Goal: Transaction & Acquisition: Purchase product/service

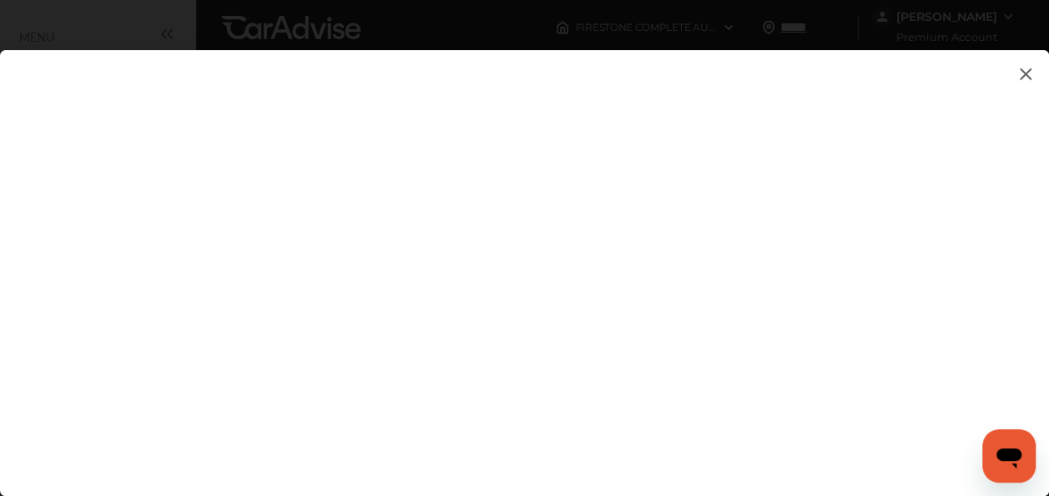
click at [1026, 73] on img at bounding box center [1026, 73] width 20 height 21
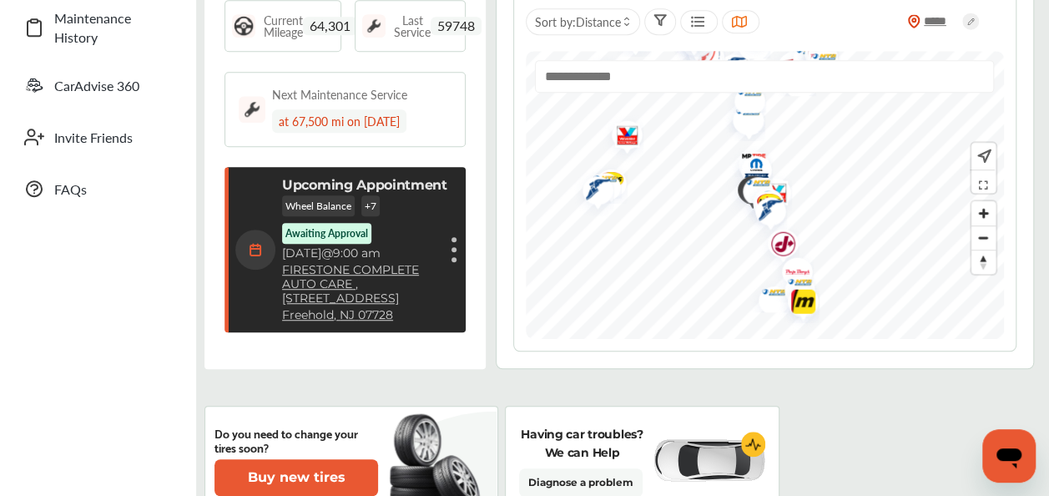
scroll to position [433, 0]
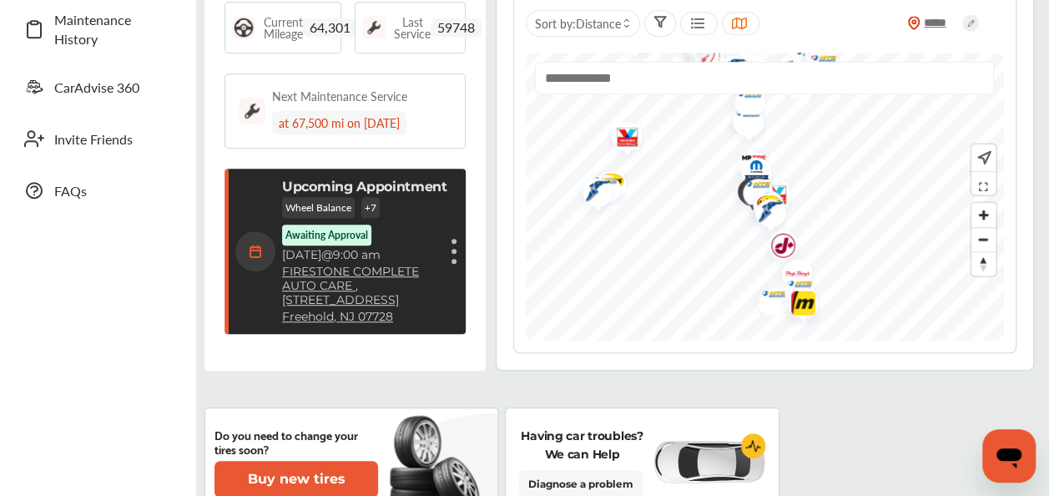
click at [316, 229] on p "Awaiting Approval" at bounding box center [327, 235] width 83 height 14
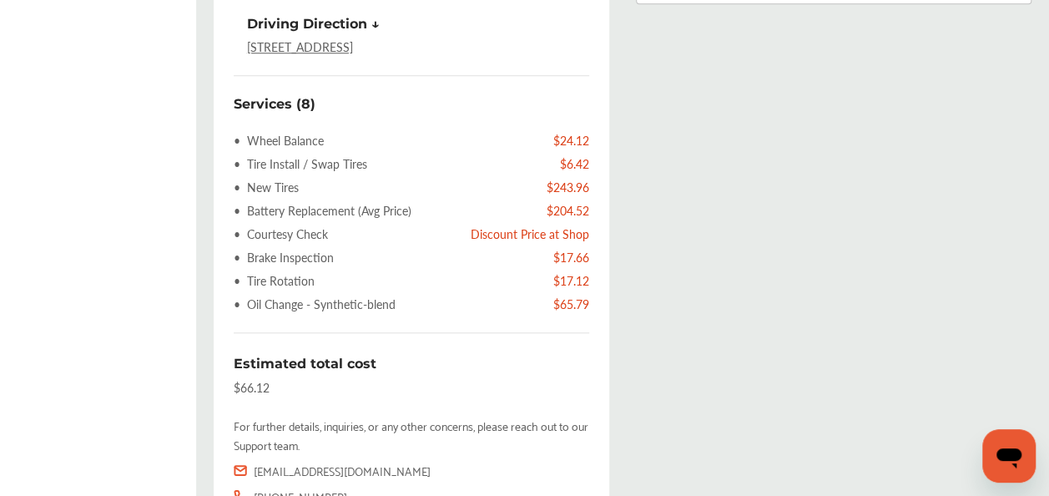
scroll to position [691, 0]
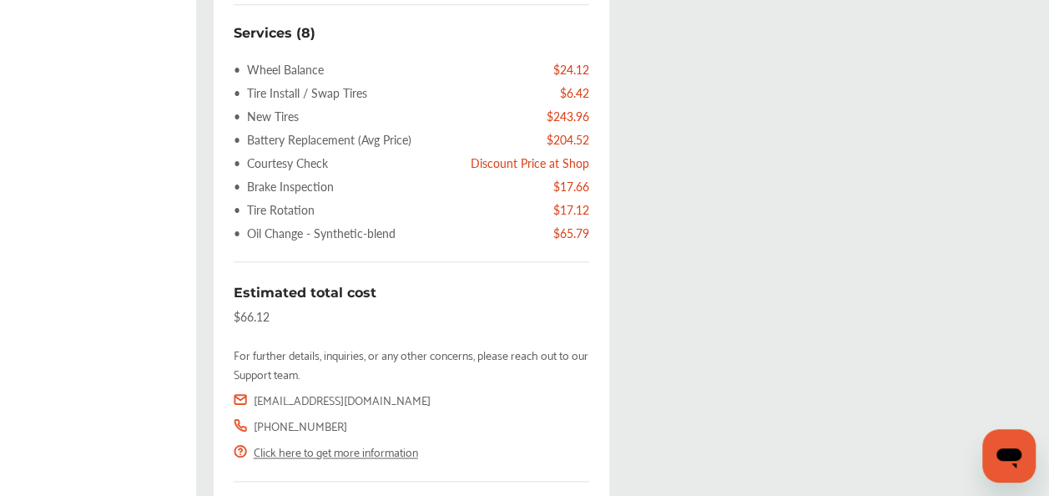
scroll to position [764, 0]
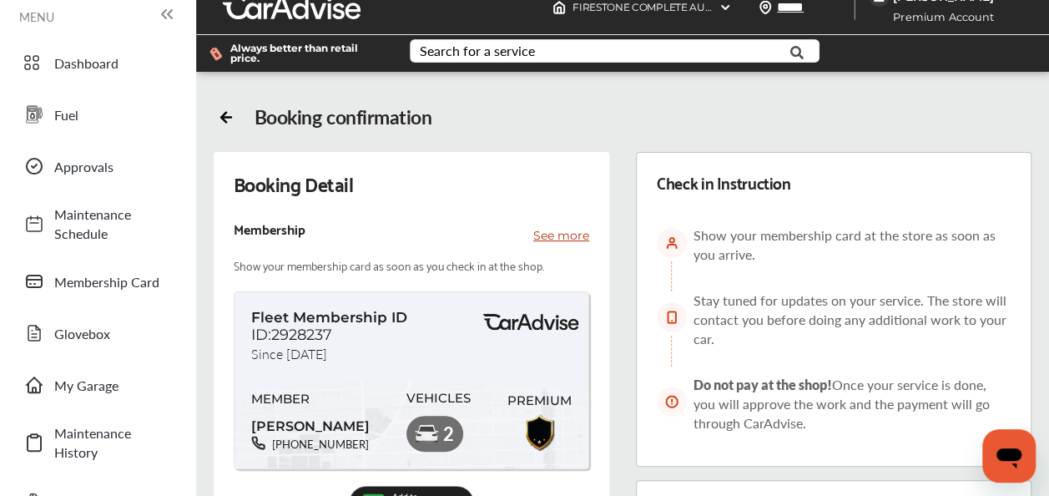
scroll to position [0, 0]
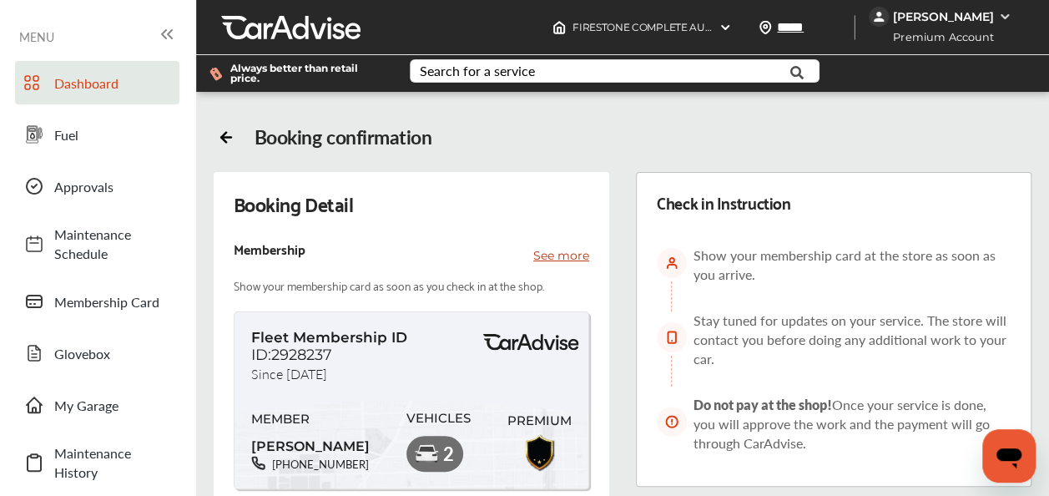
click at [76, 75] on span "Dashboard" at bounding box center [112, 82] width 117 height 19
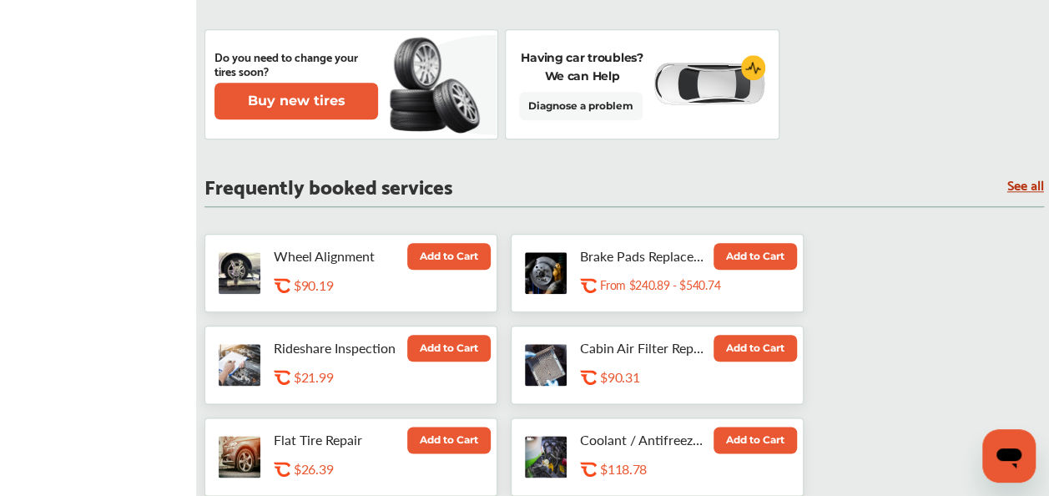
scroll to position [803, 0]
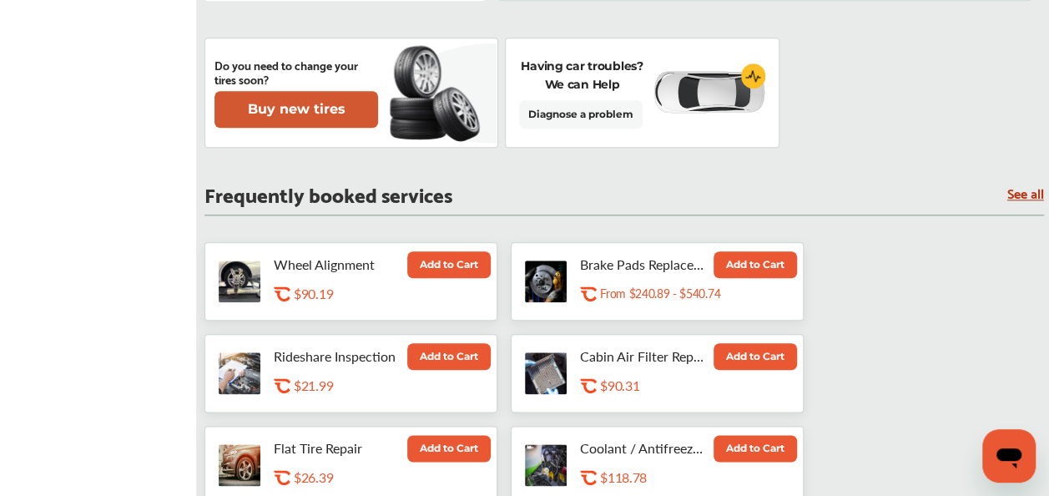
click at [271, 109] on button "Buy new tires" at bounding box center [297, 109] width 164 height 37
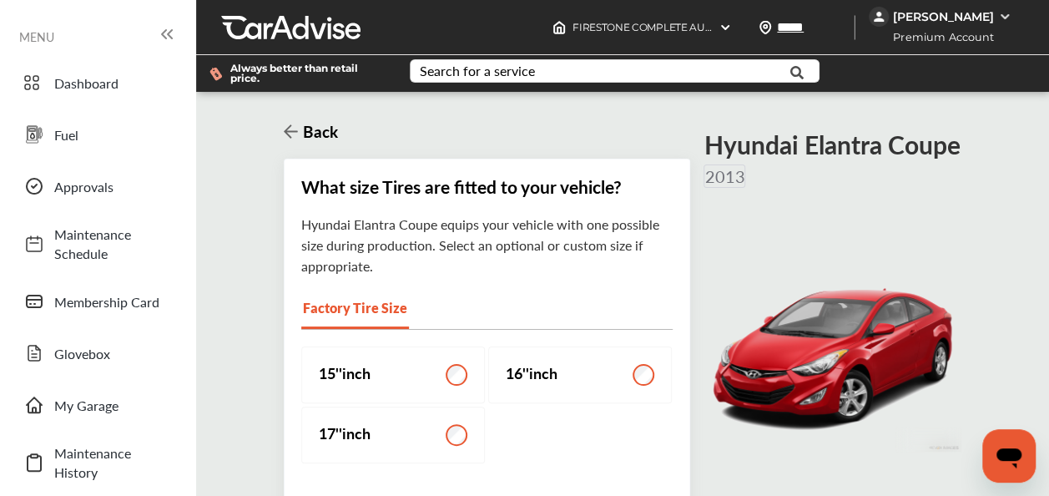
click at [298, 134] on h3 "Back" at bounding box center [318, 131] width 40 height 23
click at [296, 132] on icon at bounding box center [291, 131] width 14 height 13
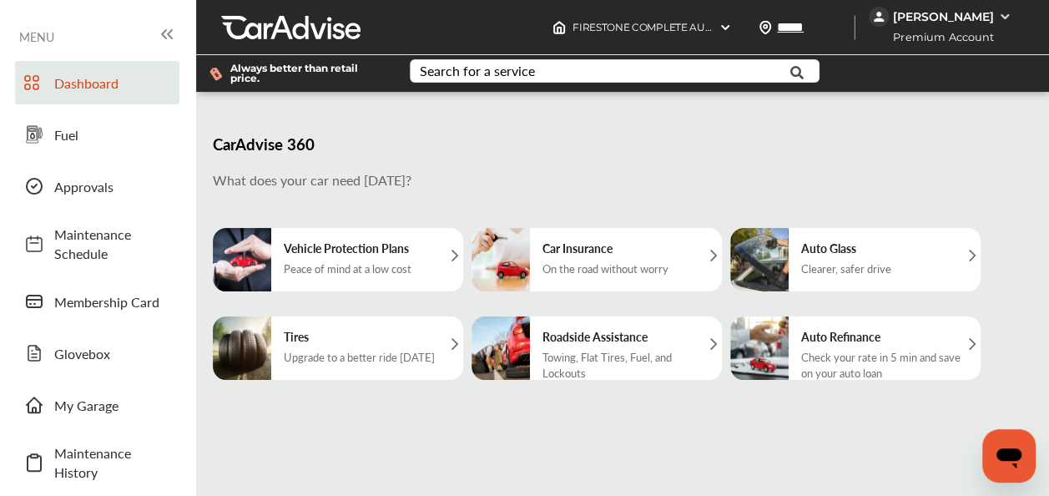
click at [74, 83] on span "Dashboard" at bounding box center [112, 82] width 117 height 19
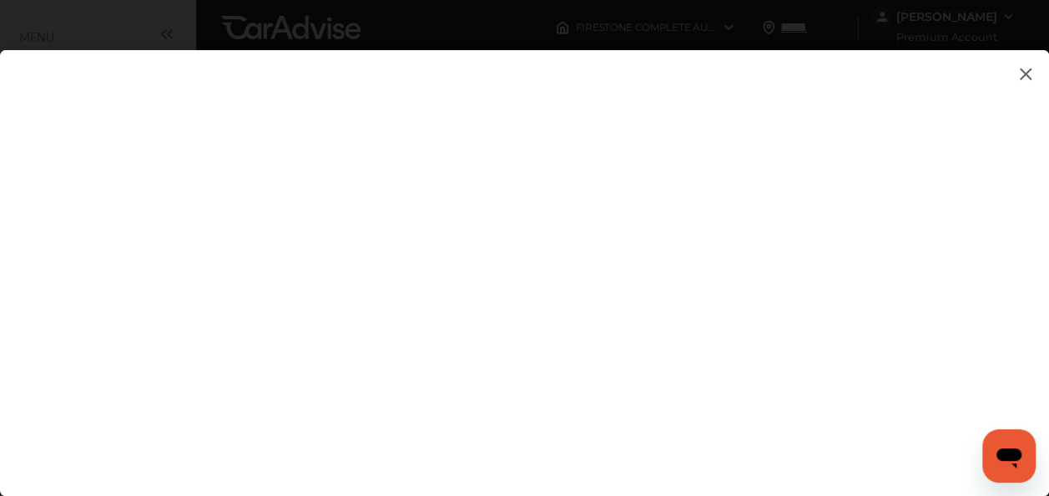
click at [1025, 78] on img at bounding box center [1026, 73] width 20 height 21
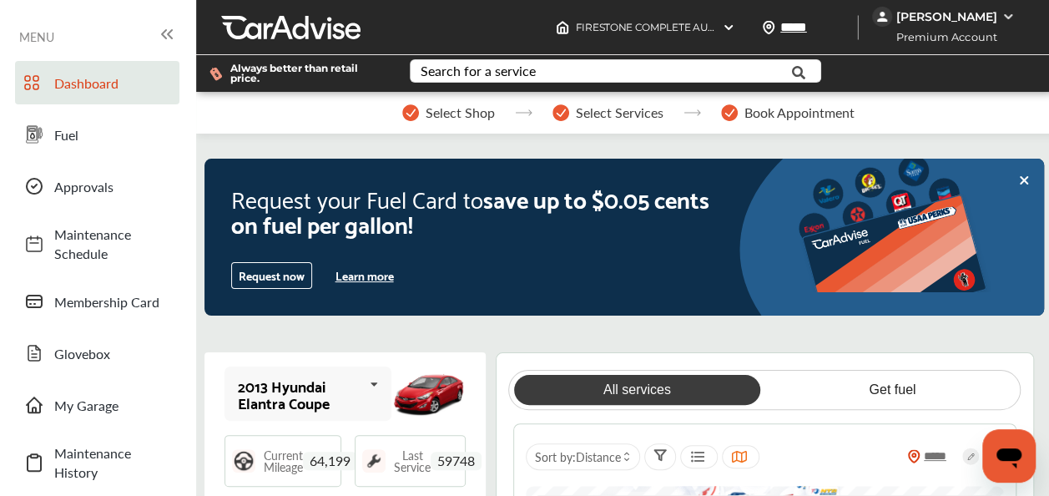
scroll to position [874, 0]
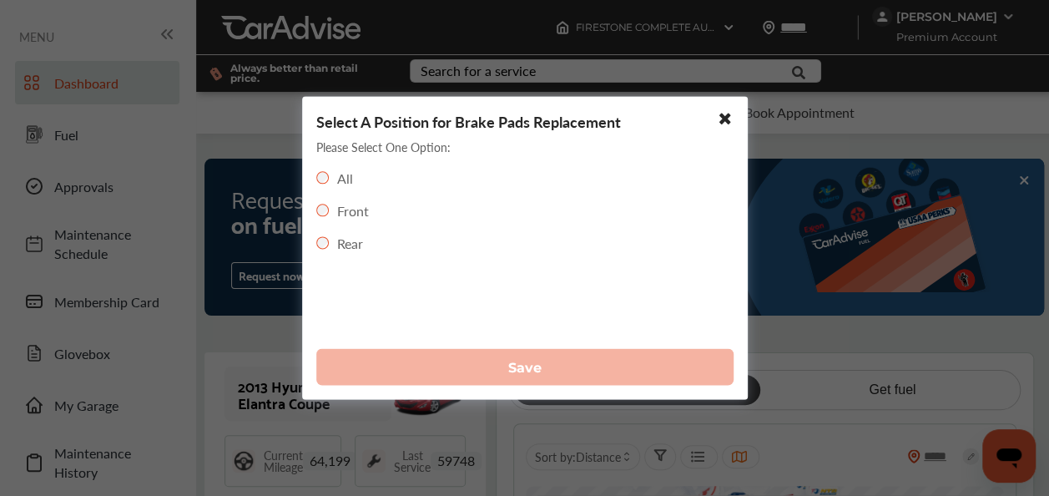
click at [341, 177] on label "All" at bounding box center [345, 178] width 16 height 19
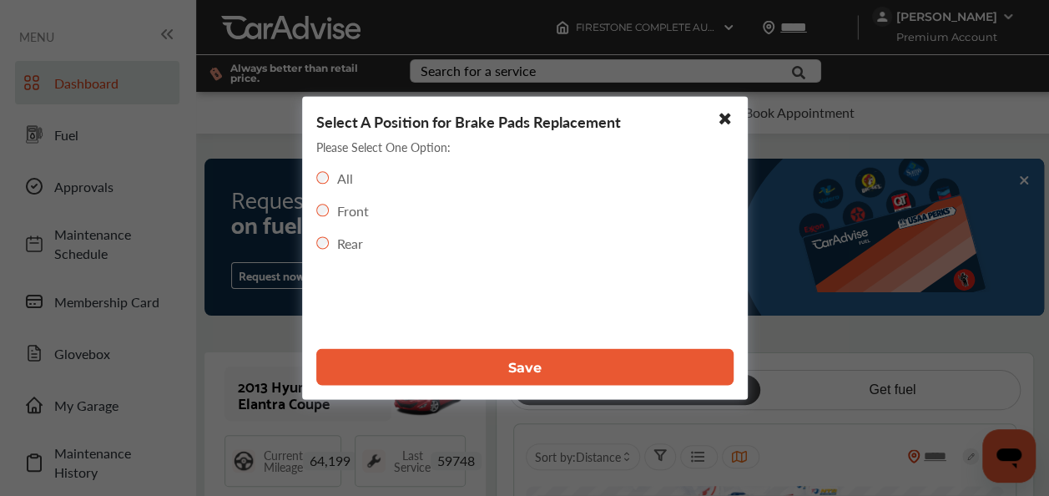
click at [383, 372] on button "Save" at bounding box center [524, 367] width 417 height 37
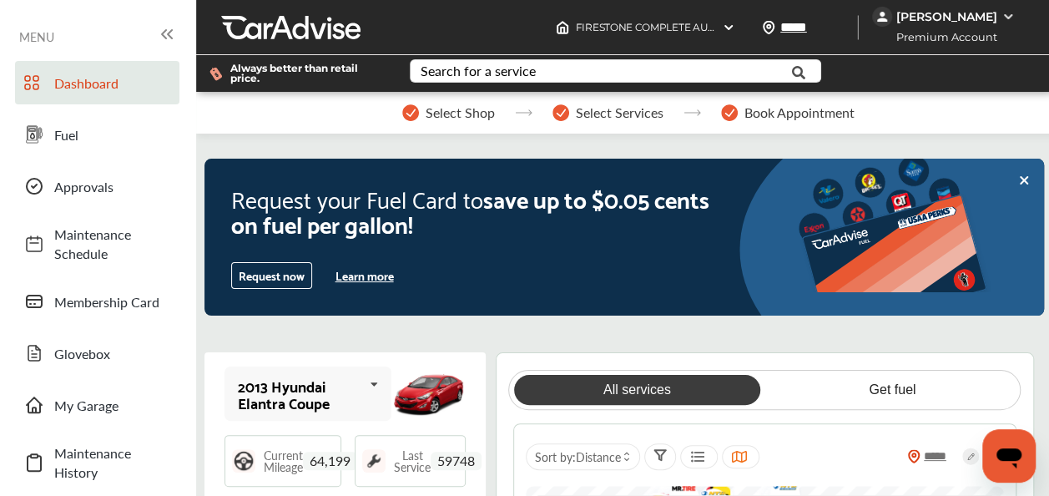
scroll to position [0, 0]
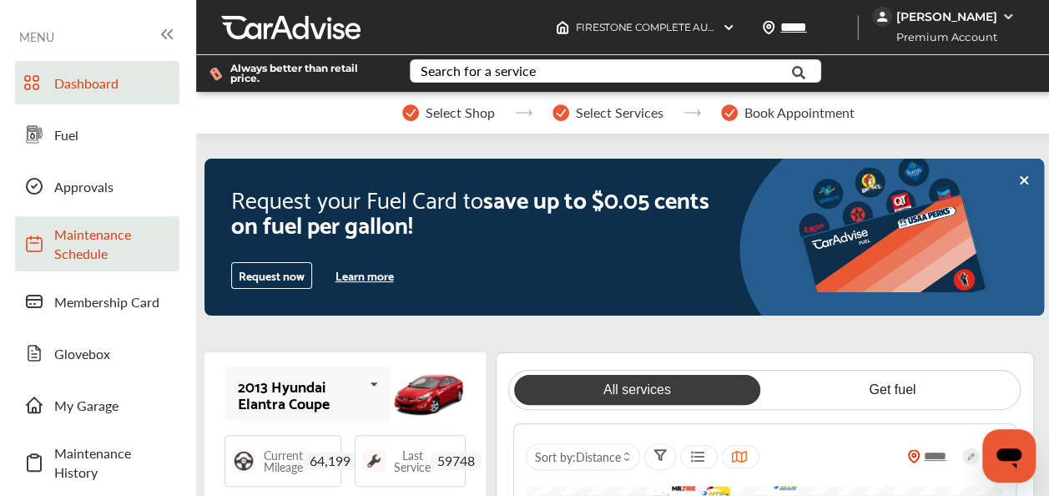
click at [174, 235] on link "Maintenance Schedule" at bounding box center [97, 243] width 164 height 55
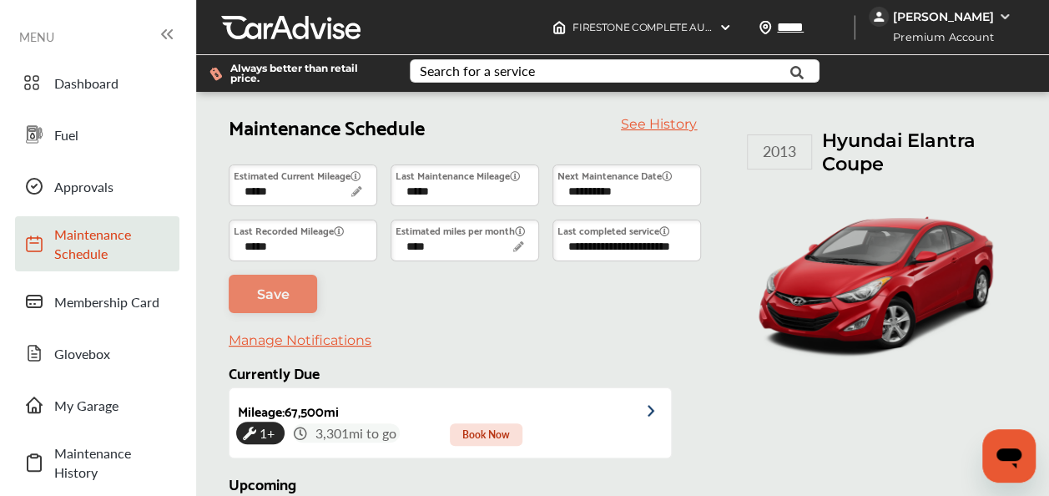
scroll to position [5, 0]
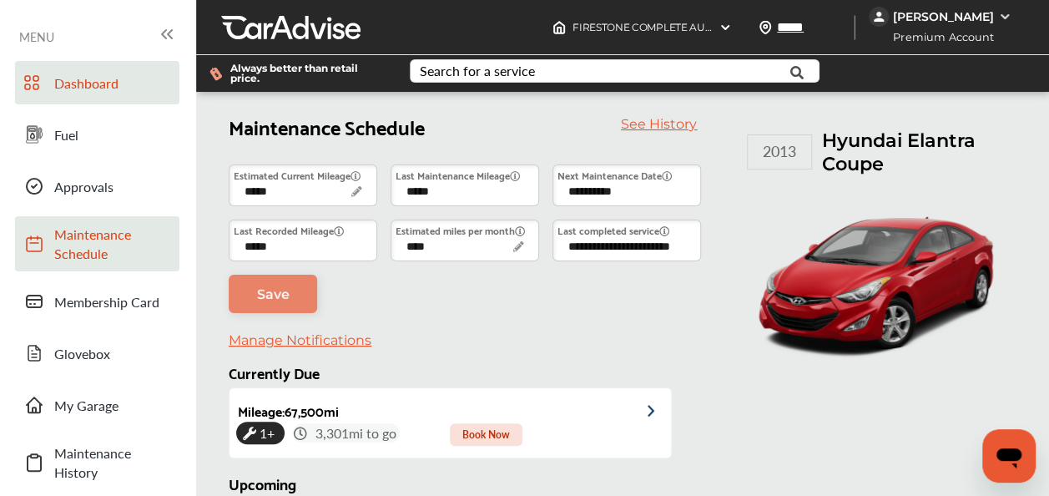
click at [79, 75] on span "Dashboard" at bounding box center [112, 82] width 117 height 19
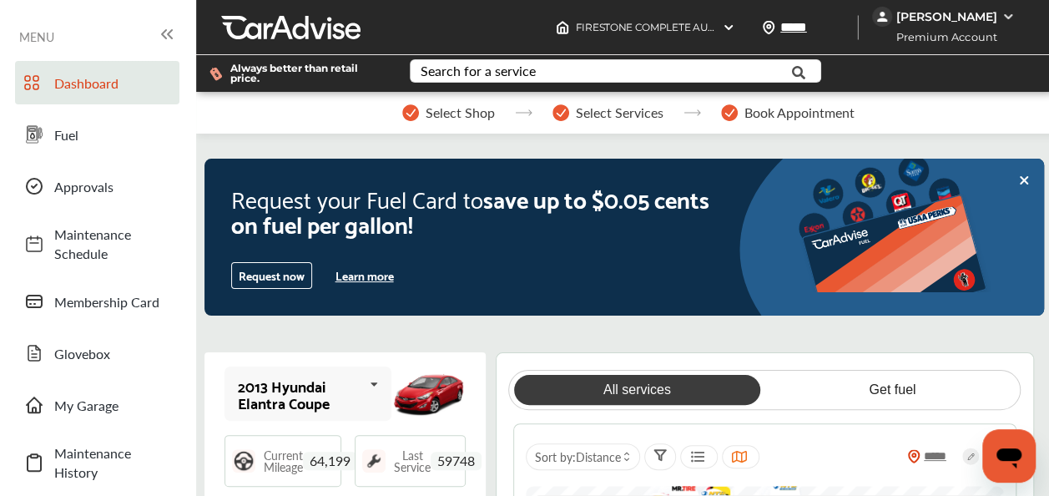
scroll to position [923, 0]
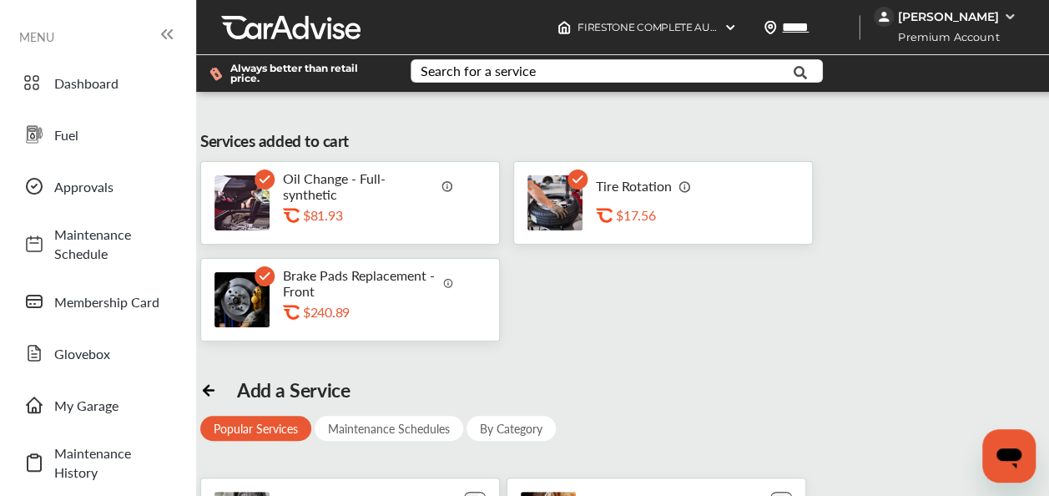
scroll to position [104, 0]
click at [234, 175] on img at bounding box center [242, 202] width 55 height 55
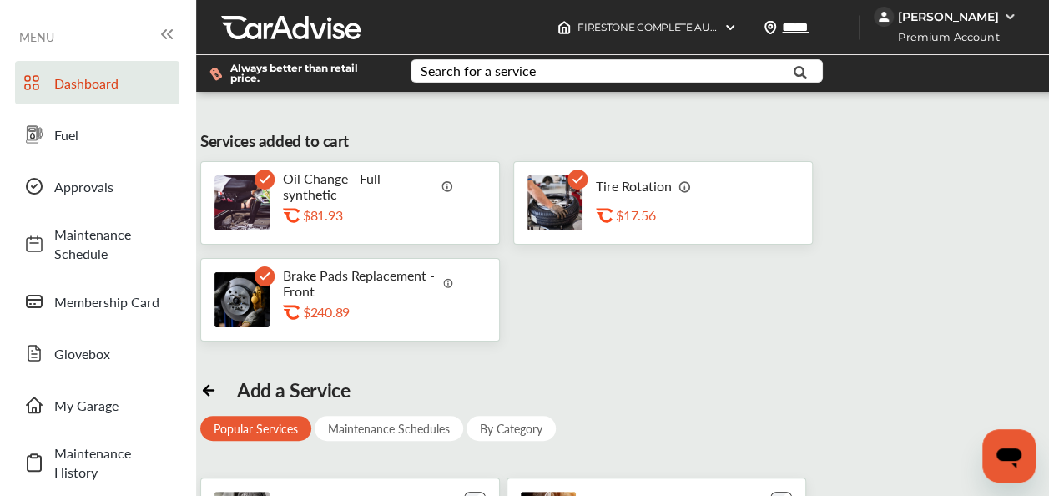
click at [71, 93] on link "Dashboard" at bounding box center [97, 82] width 164 height 43
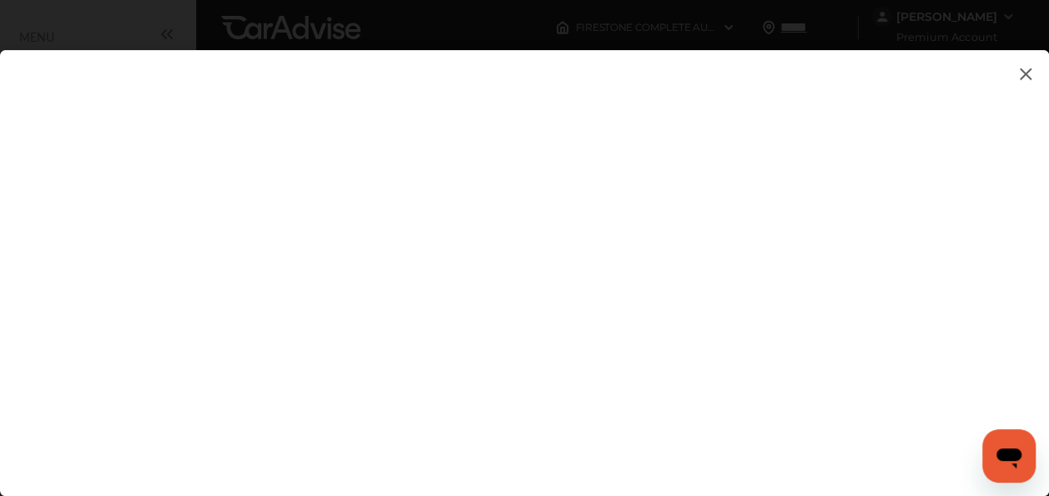
click at [1027, 79] on img at bounding box center [1026, 73] width 20 height 21
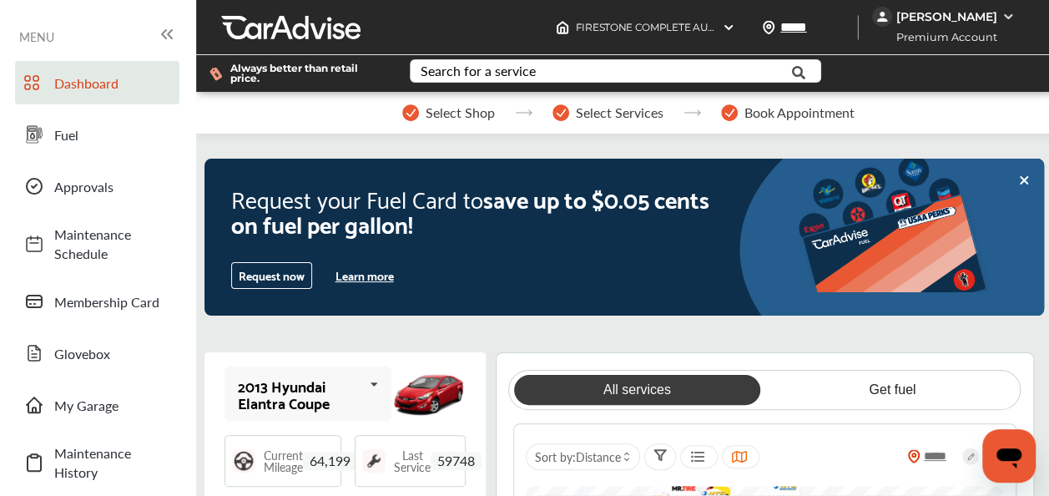
scroll to position [790, 0]
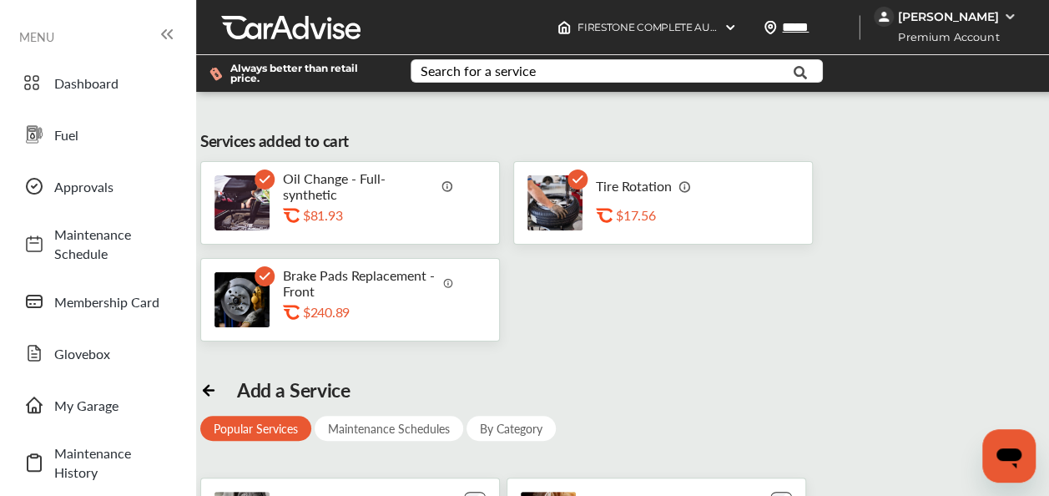
click at [237, 296] on img at bounding box center [242, 299] width 55 height 55
click at [1006, 469] on icon "Open messaging window" at bounding box center [1009, 456] width 30 height 30
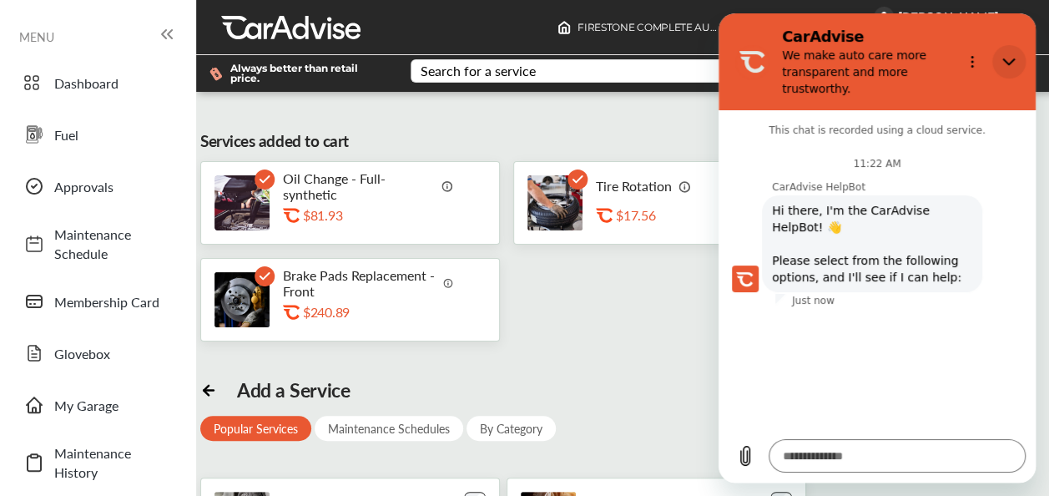
click at [1008, 65] on icon "Close" at bounding box center [1009, 61] width 13 height 13
type textarea "*"
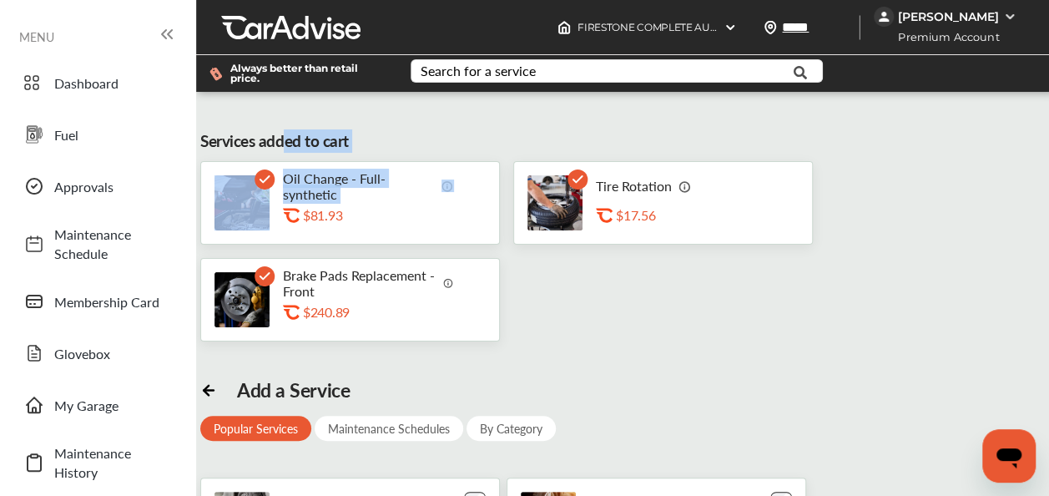
drag, startPoint x: 479, startPoint y: 170, endPoint x: 281, endPoint y: 121, distance: 203.9
click at [281, 121] on div "Services added to cart Oil Change - Full-synthetic .st0{fill:#FA4A1C;} $81.93 T…" at bounding box center [625, 467] width 850 height 727
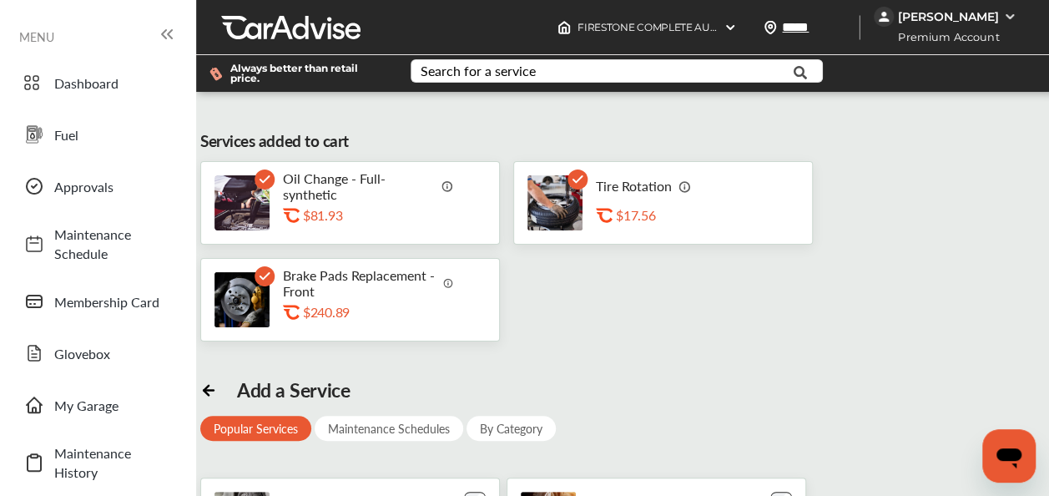
drag, startPoint x: 281, startPoint y: 121, endPoint x: 224, endPoint y: 124, distance: 57.7
click at [224, 124] on div "Services added to cart Oil Change - Full-synthetic .st0{fill:#FA4A1C;} $81.93 T…" at bounding box center [625, 467] width 850 height 727
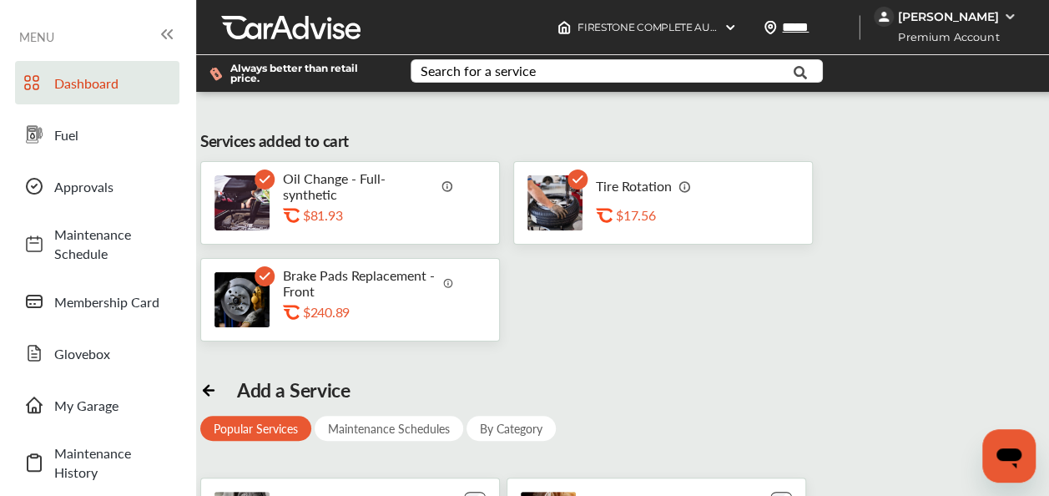
click at [82, 99] on link "Dashboard" at bounding box center [97, 82] width 164 height 43
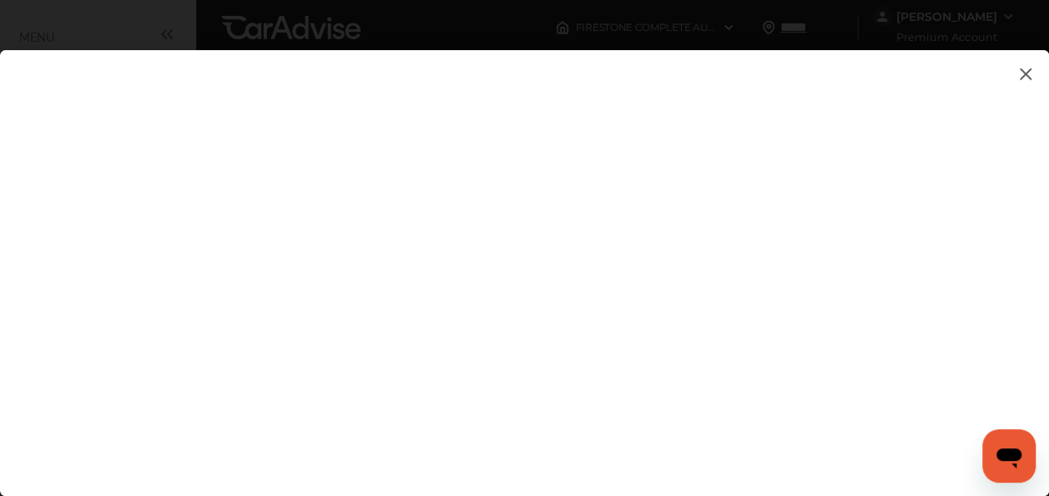
scroll to position [252, 0]
click at [1021, 74] on img at bounding box center [1026, 73] width 20 height 21
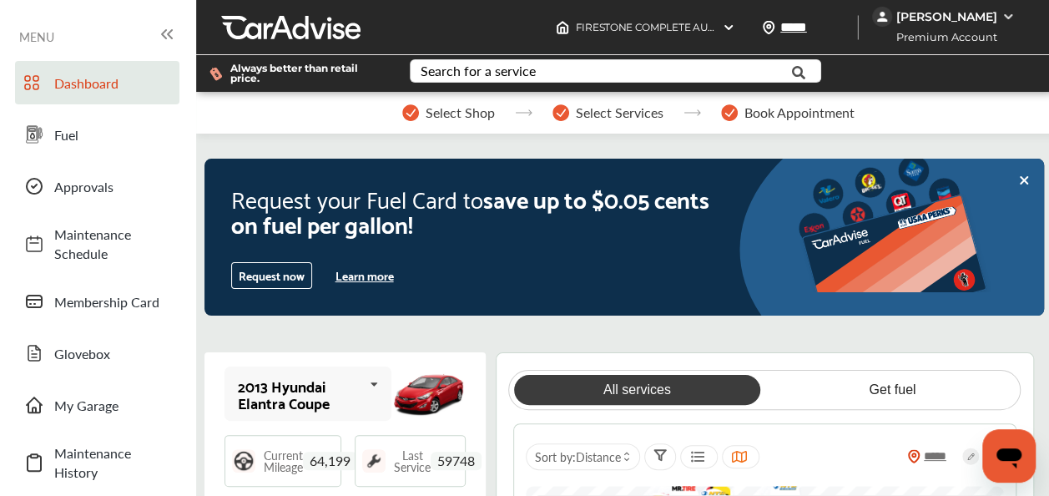
scroll to position [0, 0]
click at [68, 189] on span "Approvals" at bounding box center [112, 186] width 117 height 19
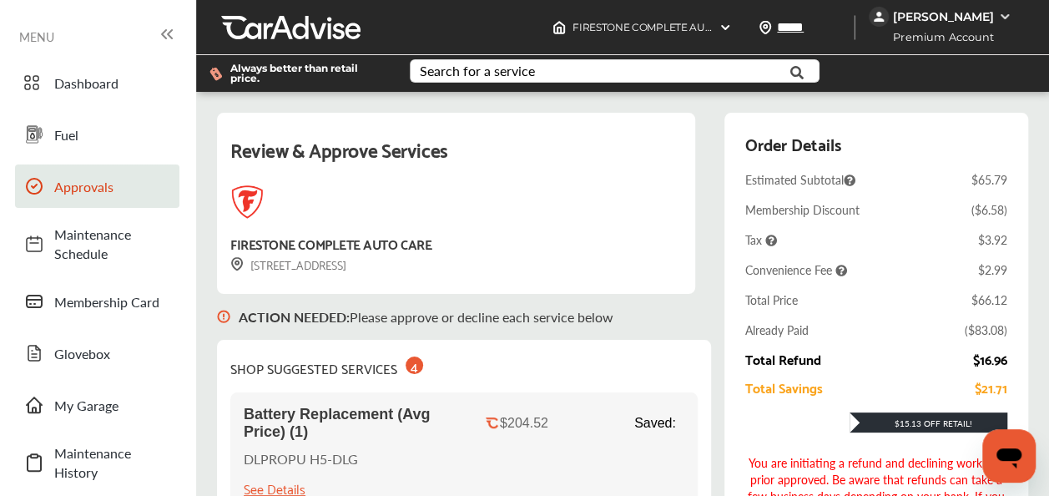
scroll to position [18, 0]
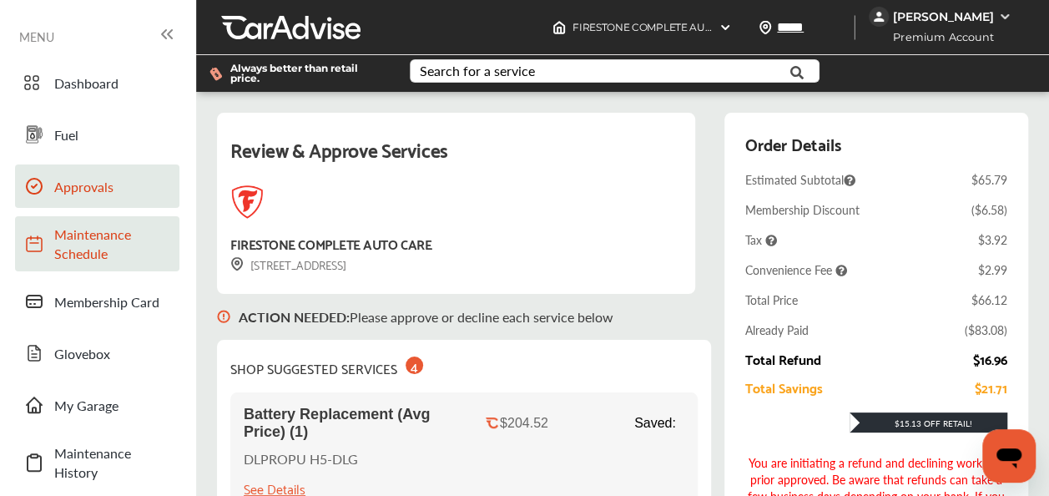
click at [77, 234] on span "Maintenance Schedule" at bounding box center [112, 244] width 117 height 38
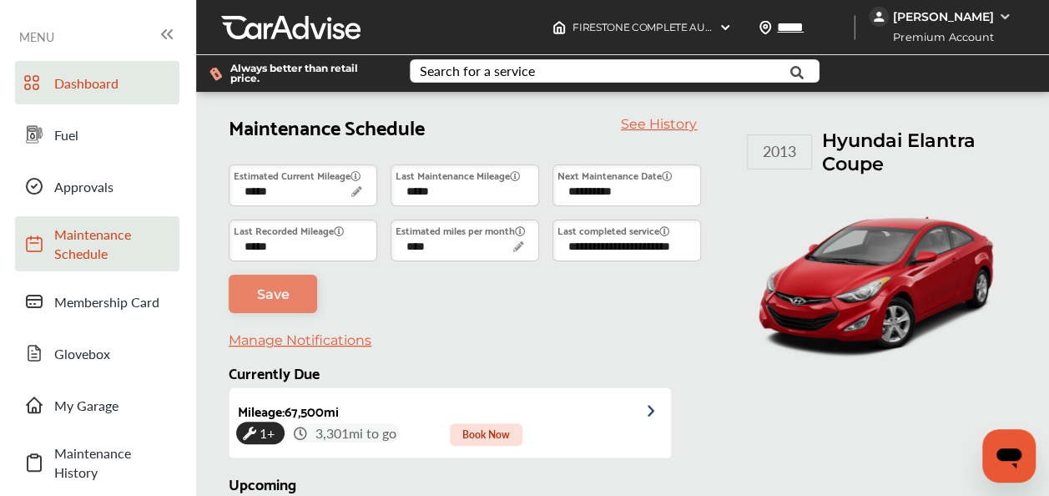
click at [69, 88] on span "Dashboard" at bounding box center [112, 82] width 117 height 19
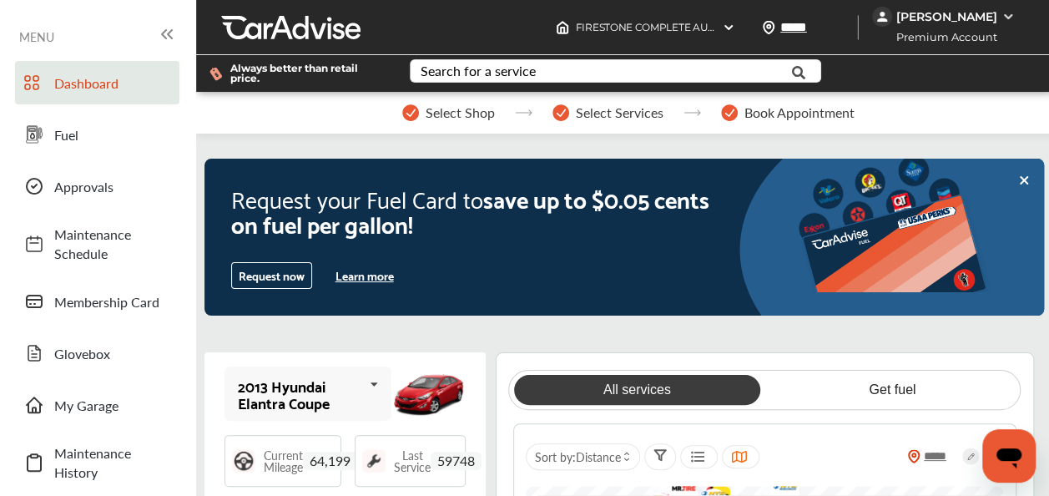
scroll to position [771, 0]
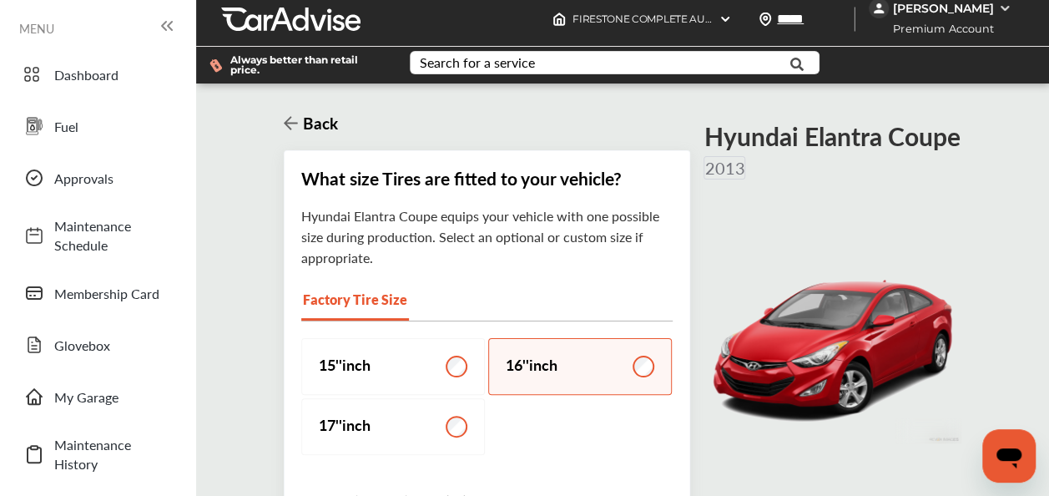
scroll to position [216, 0]
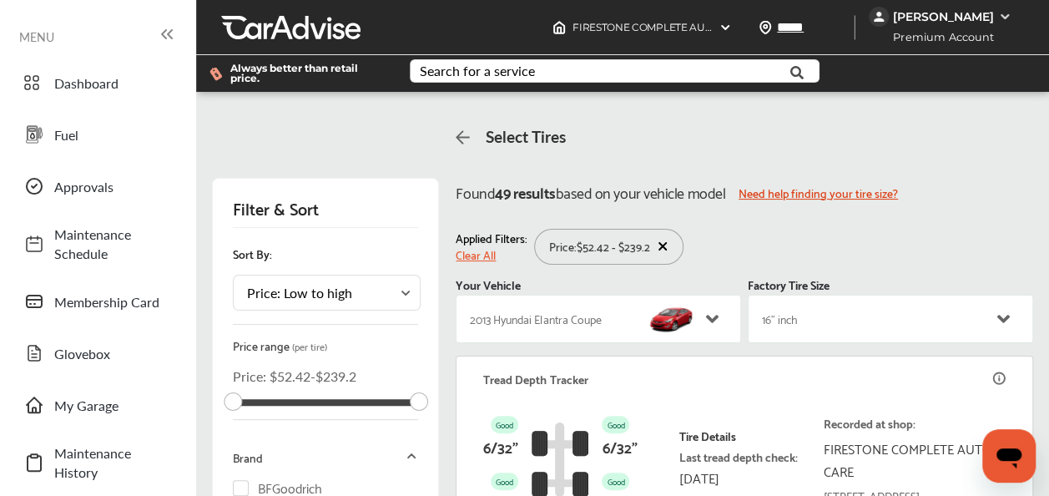
scroll to position [1017, 0]
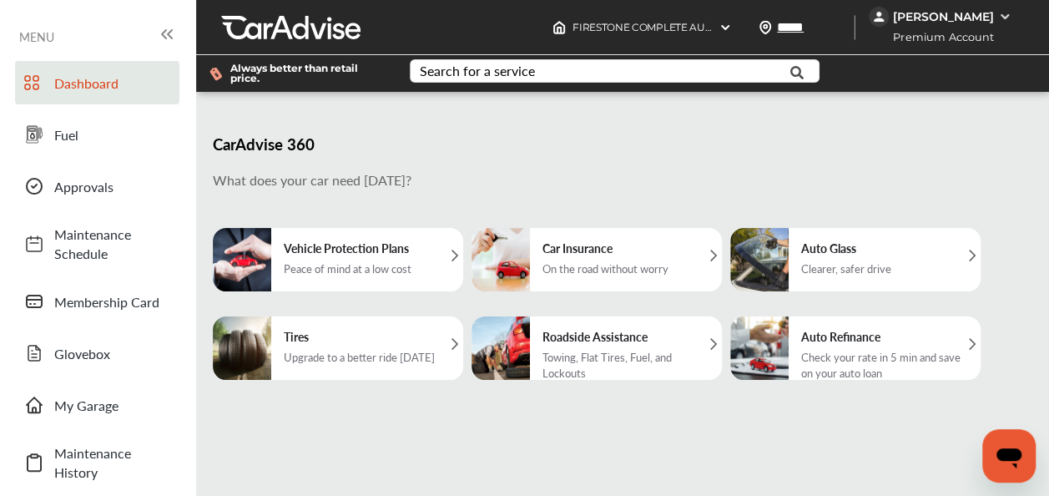
click at [80, 94] on link "Dashboard" at bounding box center [97, 82] width 164 height 43
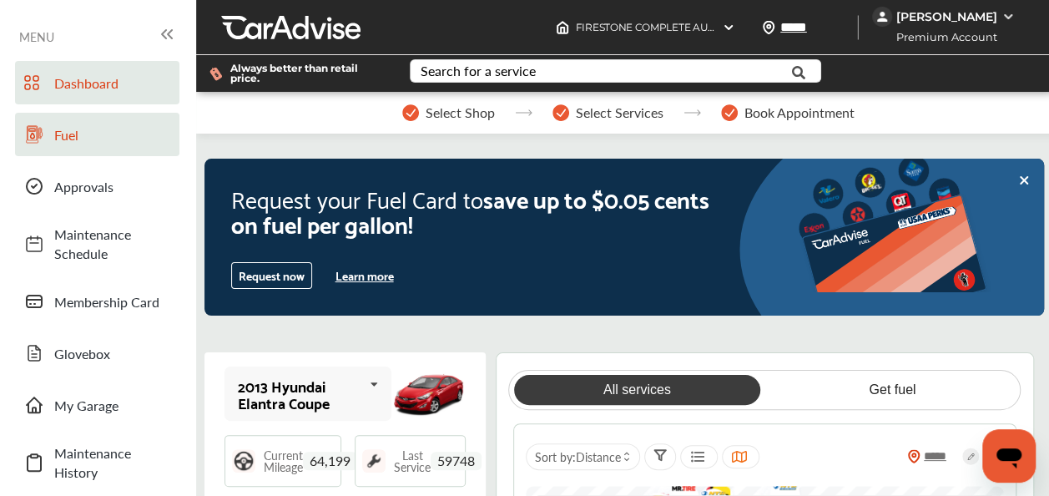
click at [73, 140] on span "Fuel" at bounding box center [112, 134] width 117 height 19
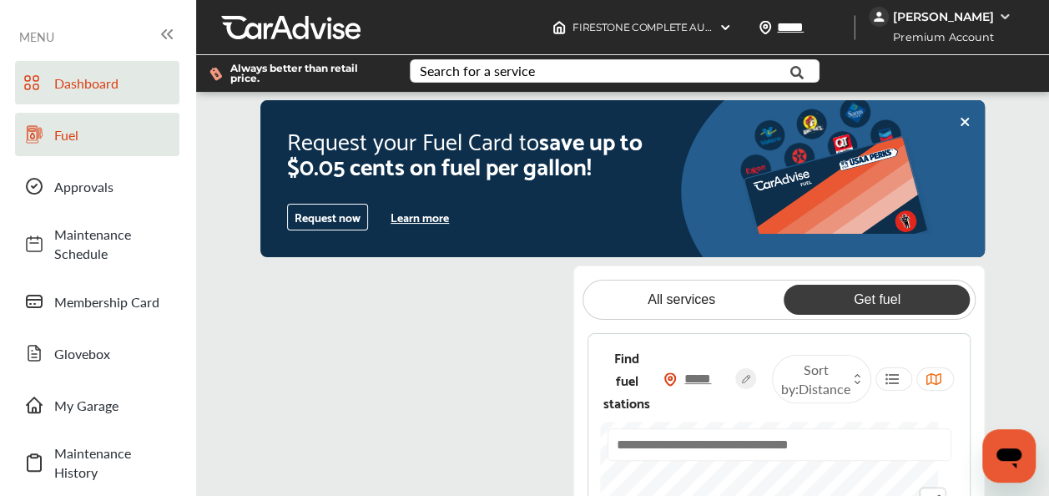
click at [75, 76] on span "Dashboard" at bounding box center [112, 82] width 117 height 19
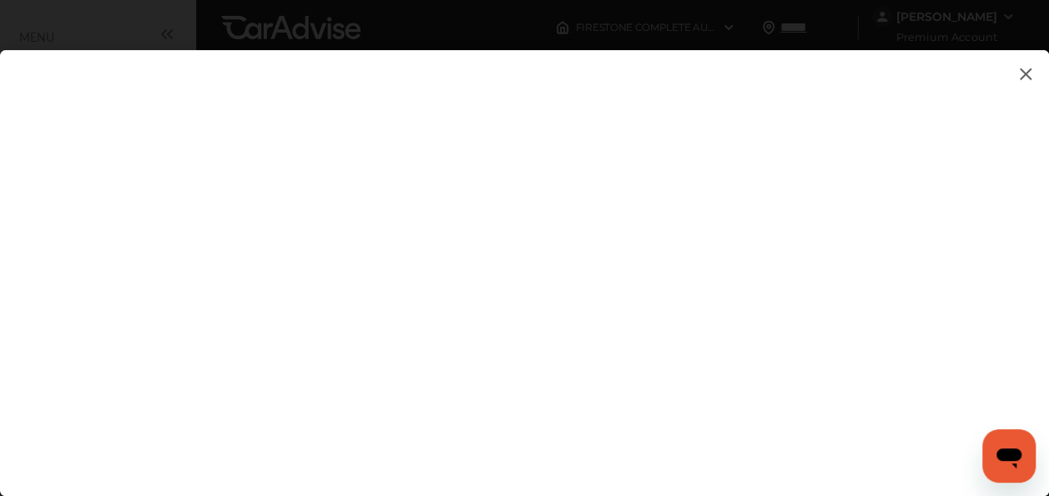
click at [1020, 83] on img at bounding box center [1026, 73] width 20 height 21
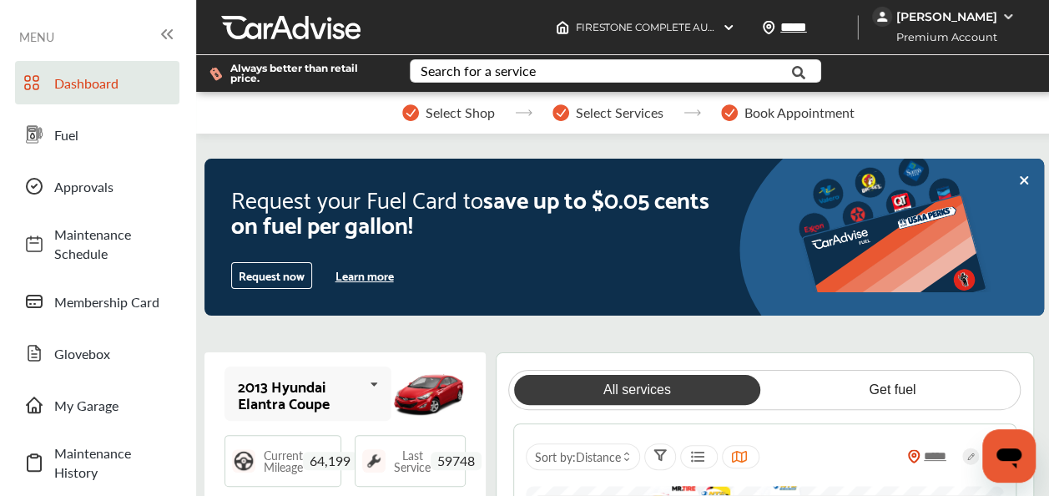
scroll to position [838, 0]
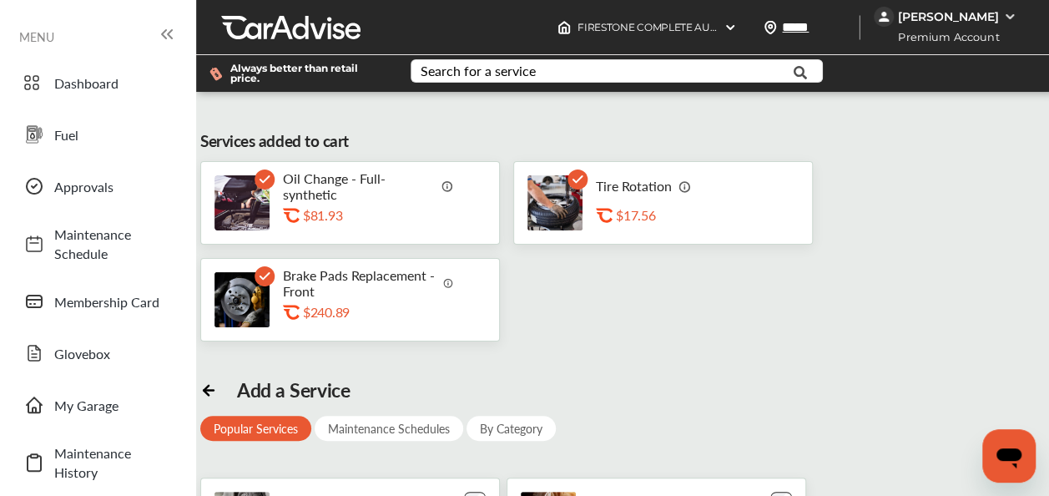
scroll to position [171, 0]
click at [172, 331] on link "Glovebox" at bounding box center [97, 352] width 164 height 43
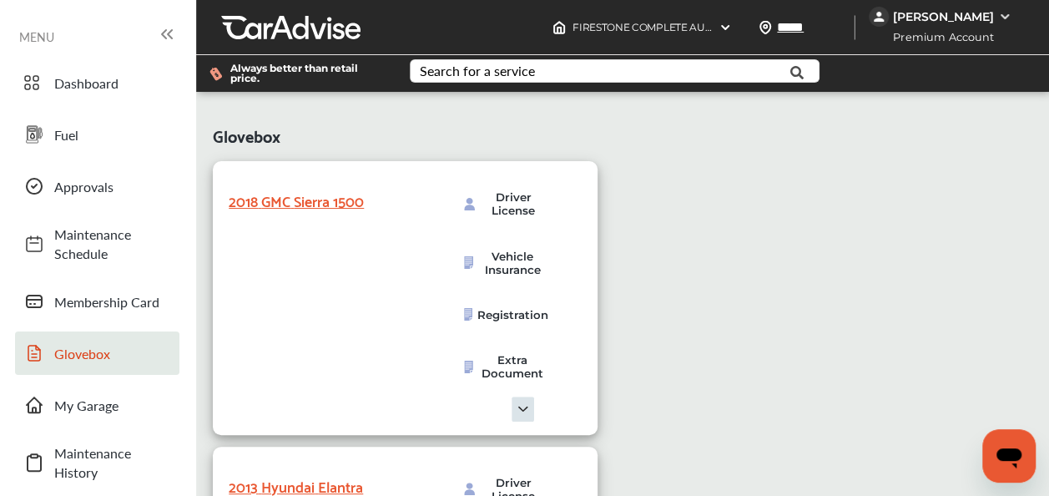
scroll to position [18, 0]
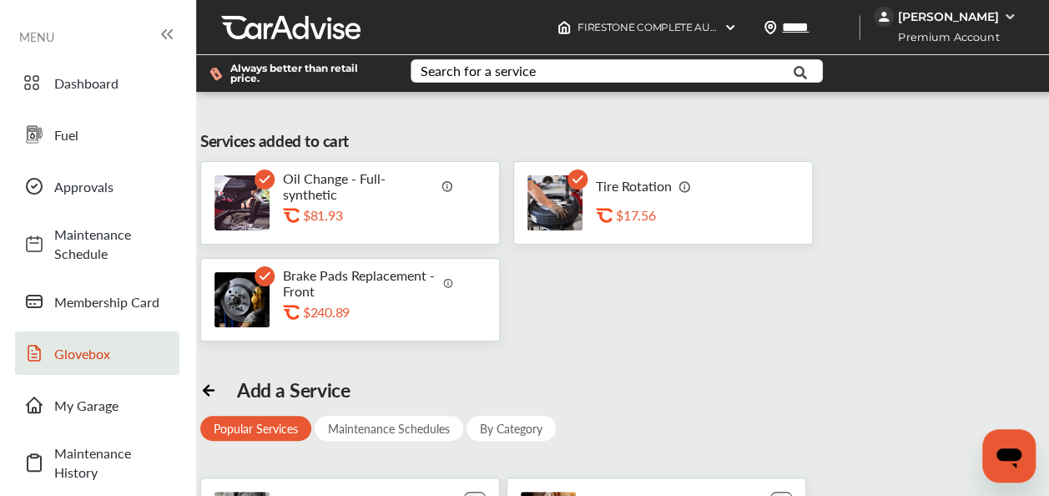
scroll to position [118, 0]
click at [245, 272] on img at bounding box center [242, 299] width 55 height 55
click at [244, 272] on img at bounding box center [242, 299] width 55 height 55
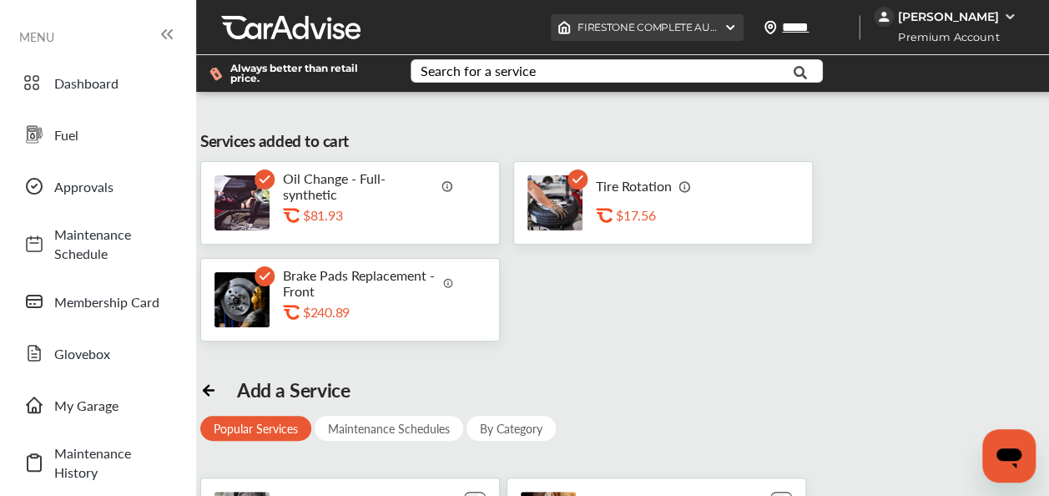
click at [655, 23] on span "FIRESTONE COMPLETE AUTO CARE [STREET_ADDRESS]" at bounding box center [773, 27] width 391 height 13
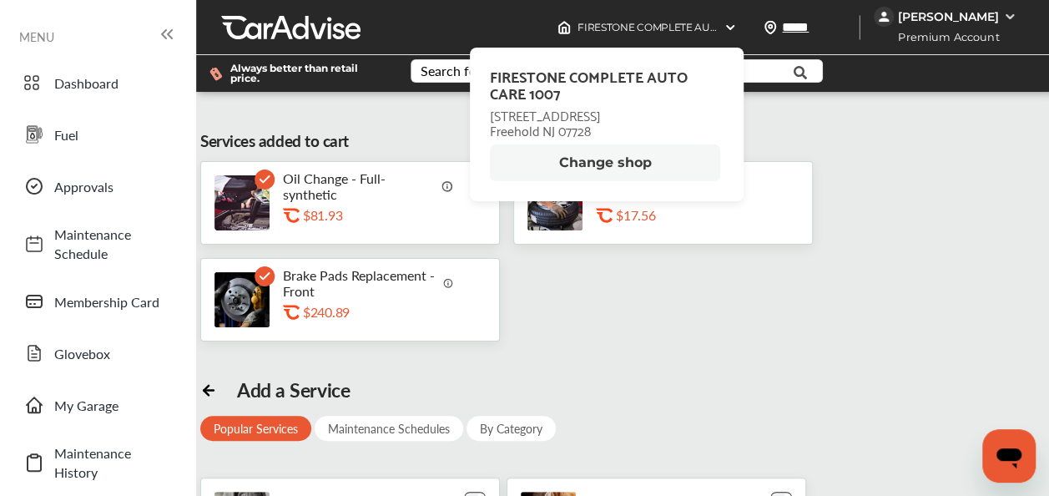
click at [633, 341] on div "Services added to cart Oil Change - Full-synthetic .st0{fill:#FA4A1C;} $81.93 T…" at bounding box center [625, 467] width 850 height 727
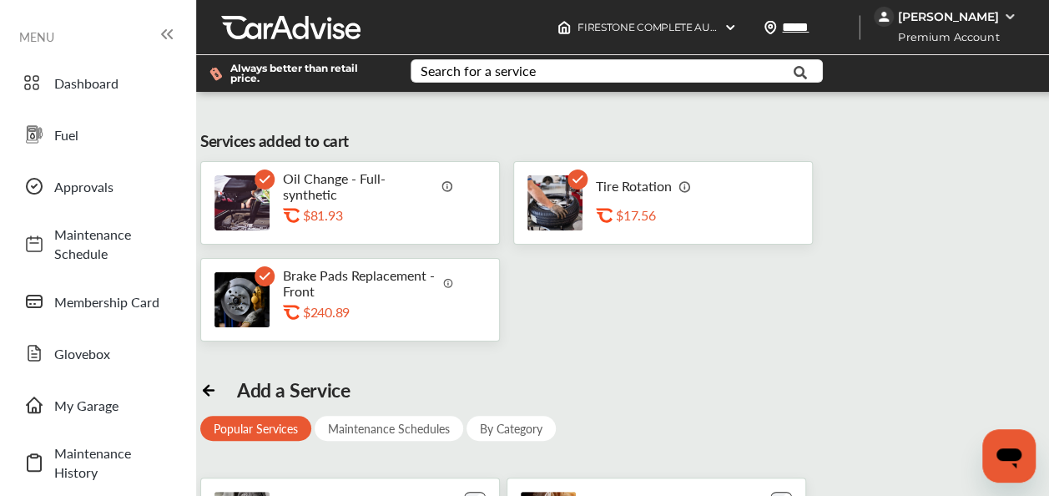
click at [301, 311] on div ".st0{fill:#FA4A1C;} $240.89" at bounding box center [376, 314] width 187 height 21
click at [167, 37] on icon at bounding box center [167, 34] width 20 height 20
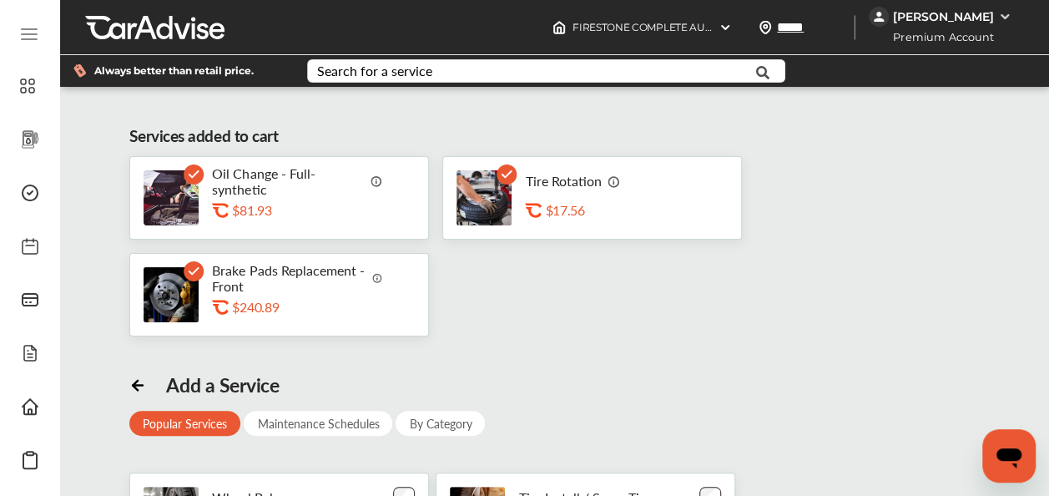
click at [28, 33] on icon at bounding box center [29, 34] width 20 height 20
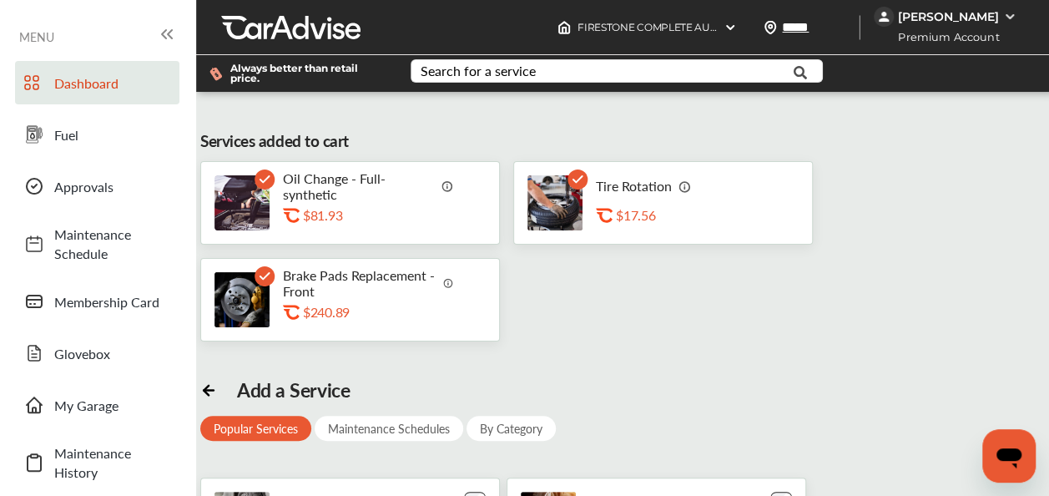
click at [75, 83] on span "Dashboard" at bounding box center [112, 82] width 117 height 19
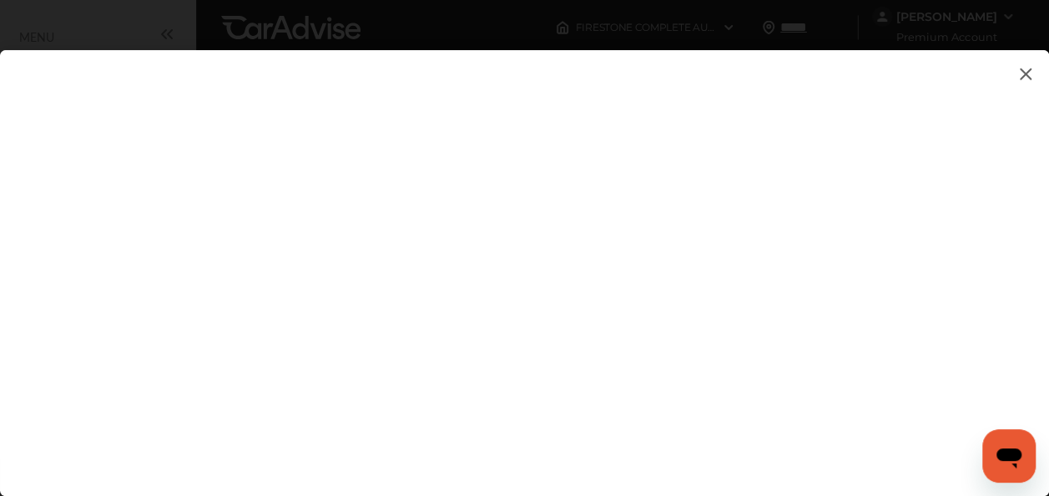
click at [1020, 78] on img at bounding box center [1026, 73] width 20 height 21
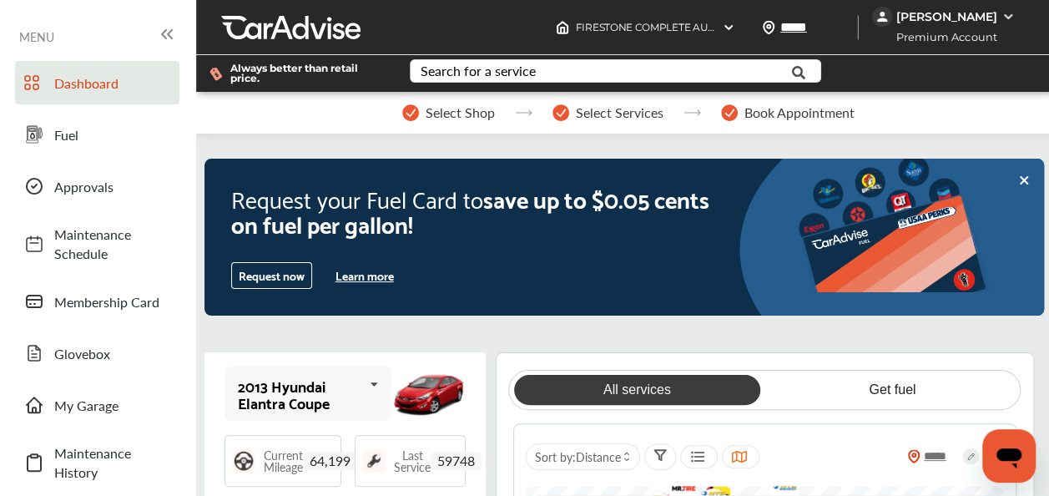
scroll to position [73, 0]
click at [64, 177] on span "Approvals" at bounding box center [112, 186] width 117 height 19
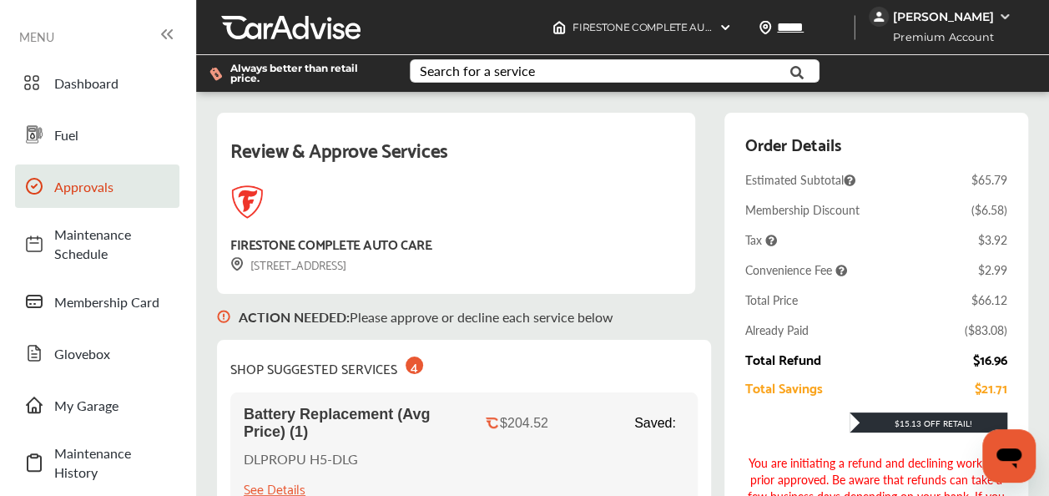
scroll to position [478, 0]
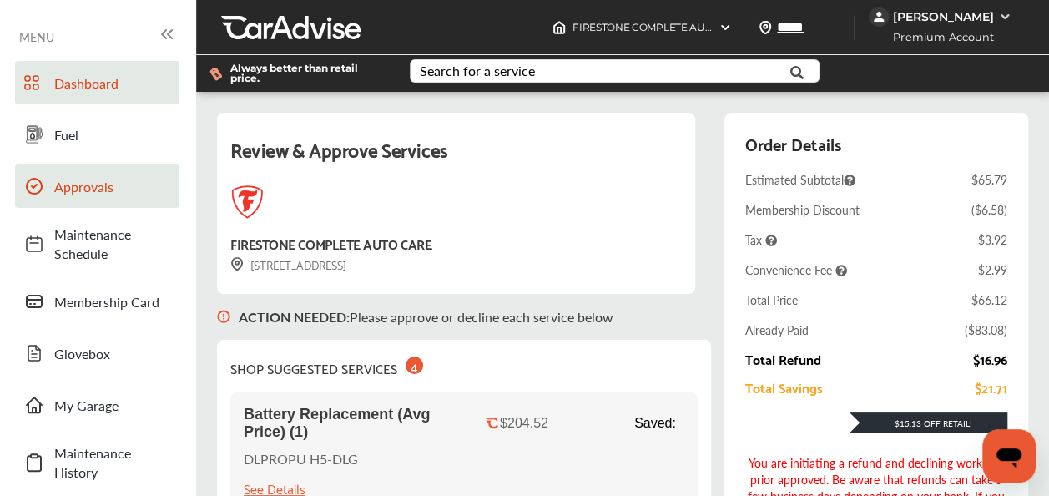
click at [70, 84] on span "Dashboard" at bounding box center [112, 82] width 117 height 19
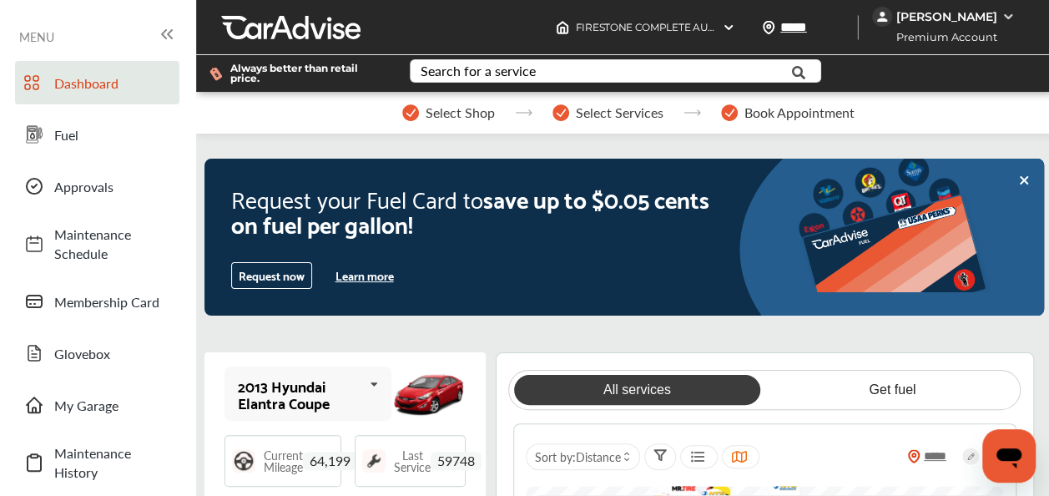
scroll to position [917, 0]
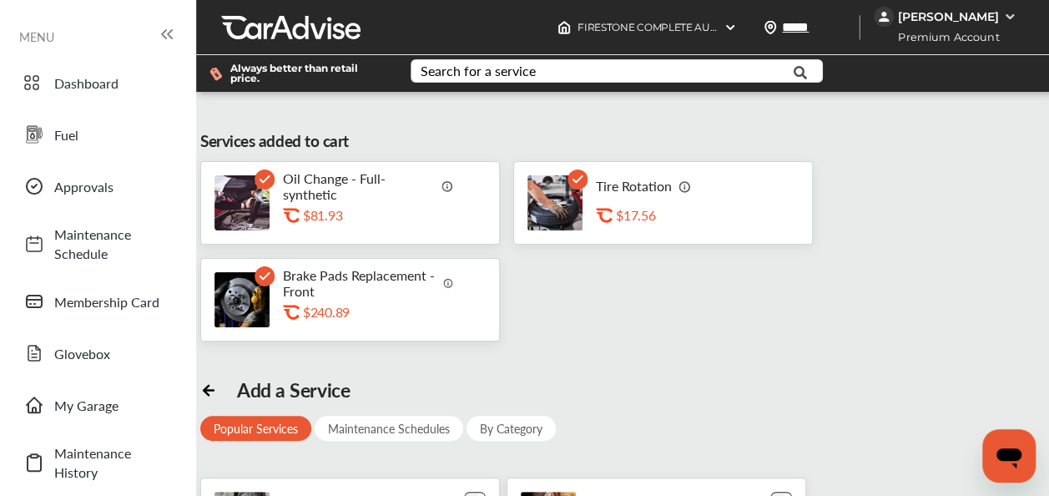
click at [265, 301] on img at bounding box center [242, 299] width 55 height 55
click at [621, 329] on div "Oil Change - Full-synthetic .st0{fill:#FA4A1C;} $81.93 Tire Rotation .st0{fill:…" at bounding box center [625, 251] width 850 height 180
